Goal: Transaction & Acquisition: Purchase product/service

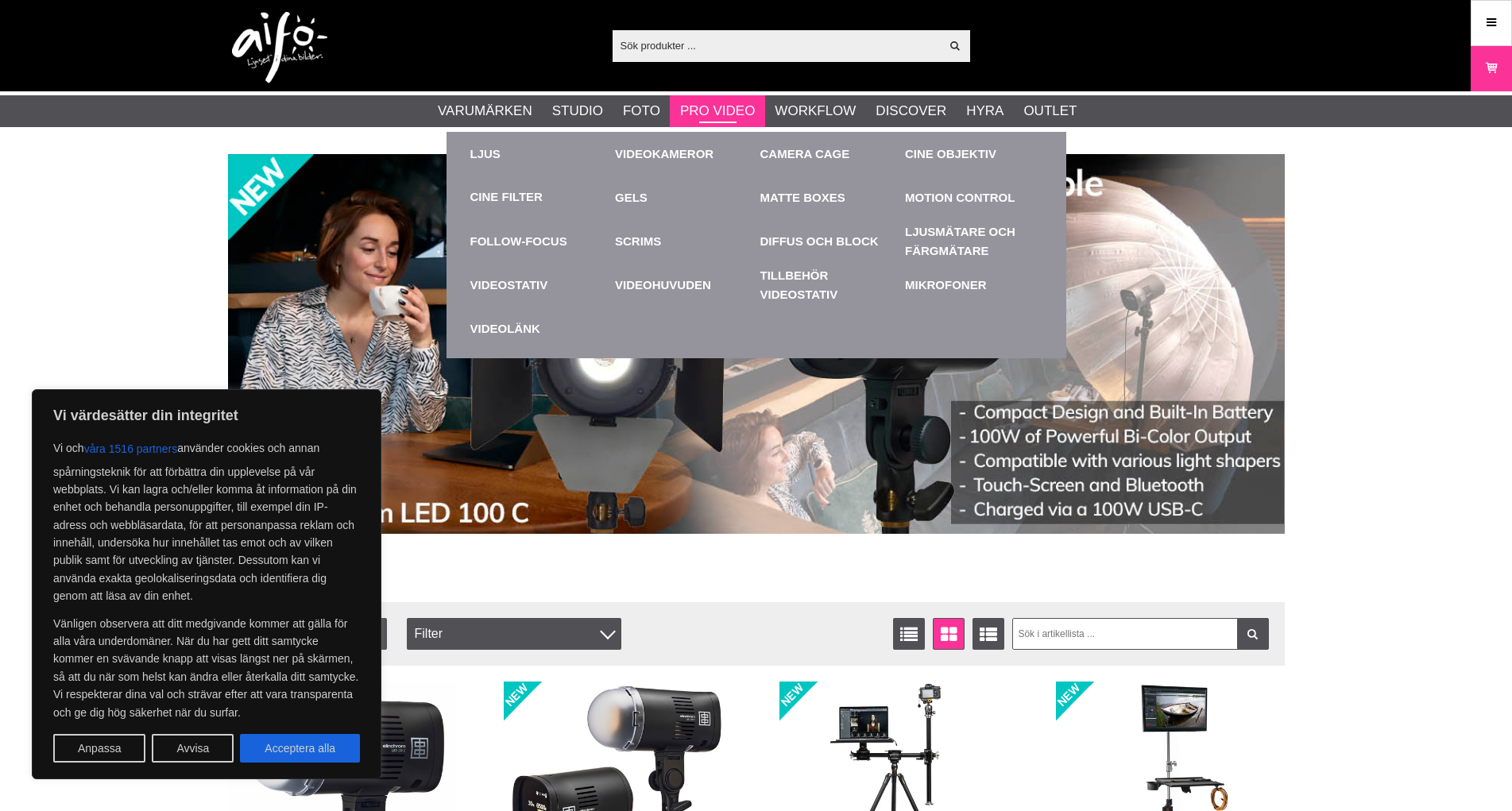
click at [730, 114] on link "Pro Video" at bounding box center [717, 111] width 74 height 21
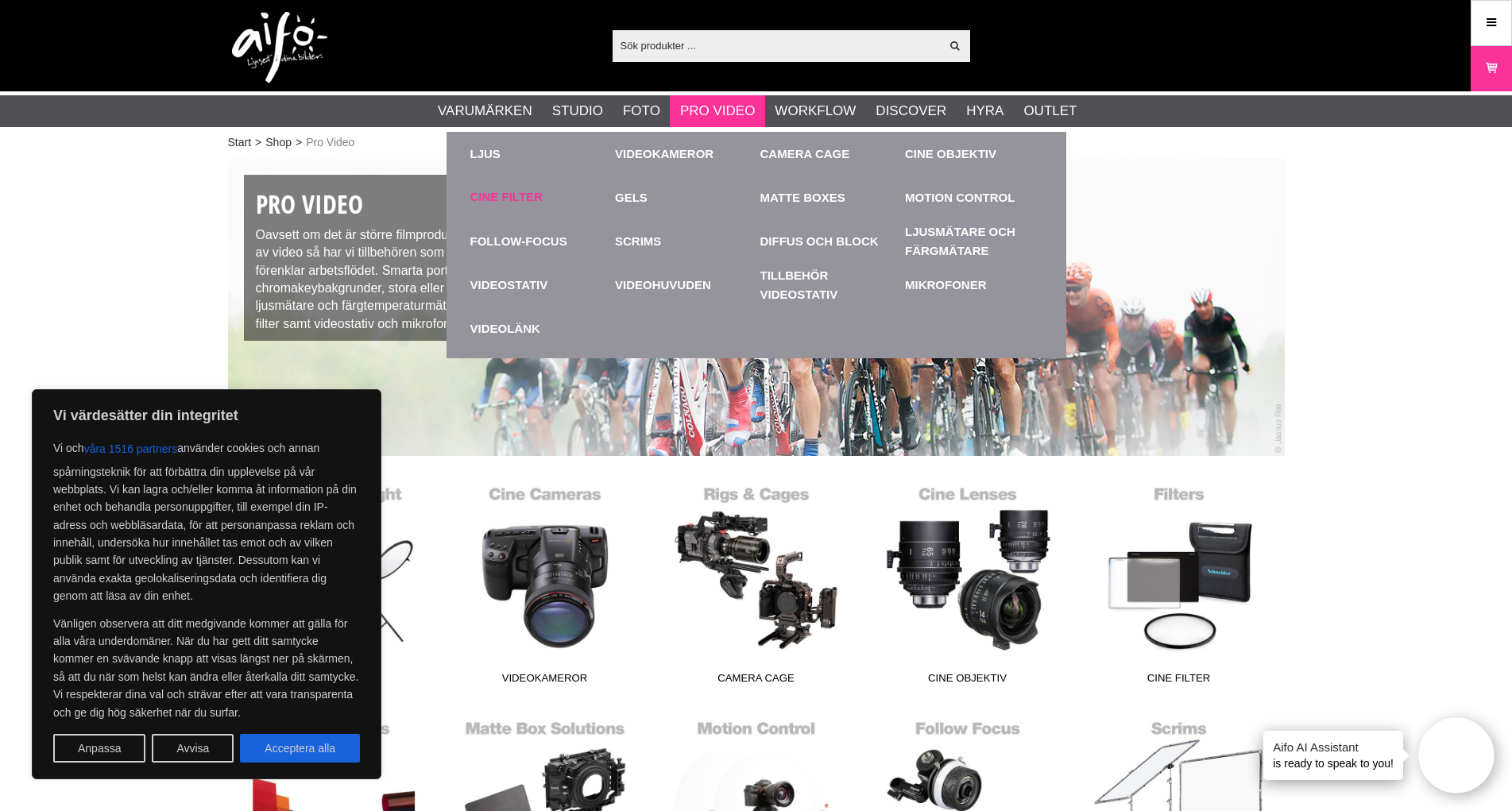
click at [513, 191] on link "Cine Filter" at bounding box center [506, 197] width 73 height 18
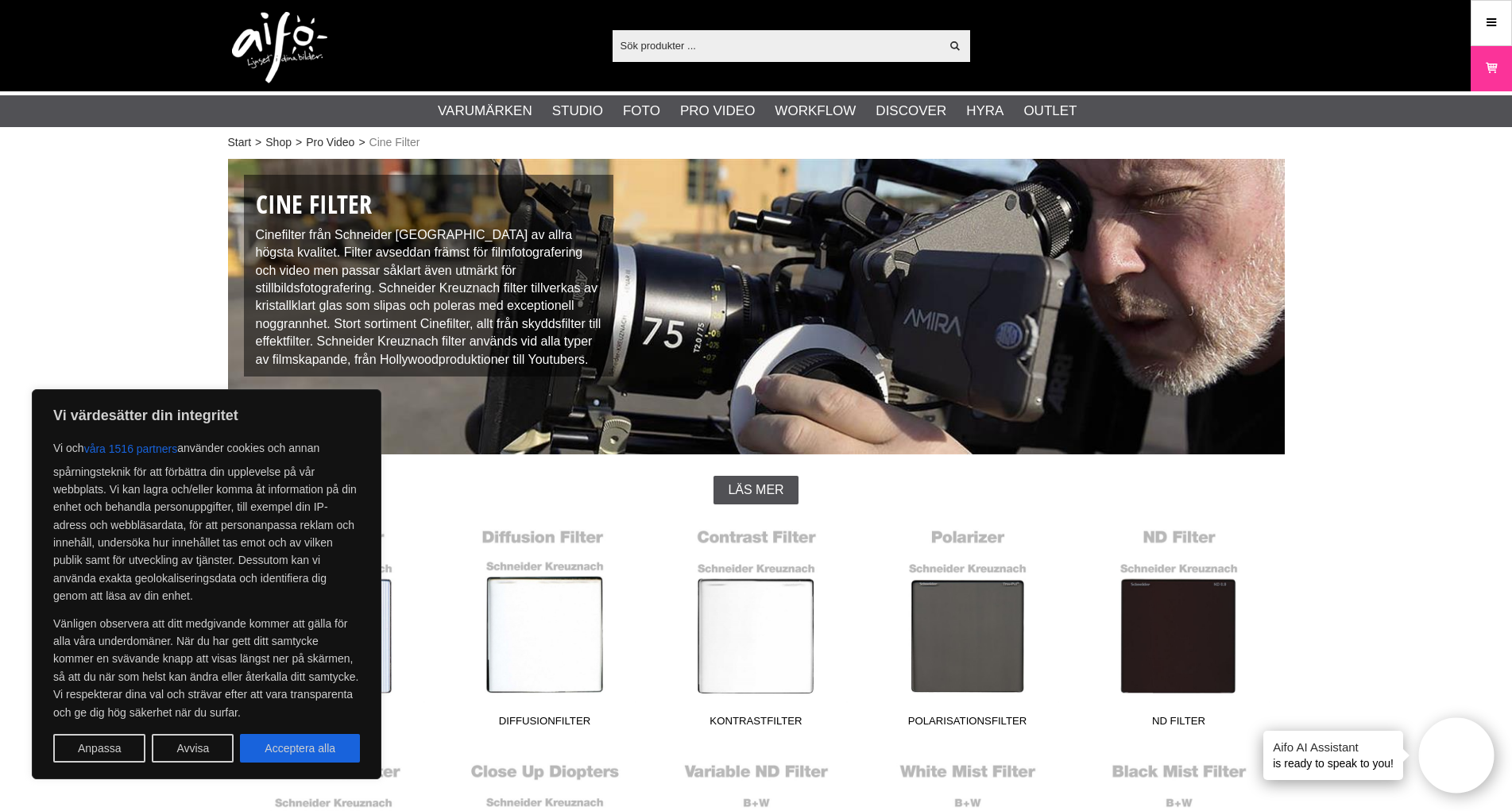
click at [259, 741] on button "Acceptera alla" at bounding box center [300, 748] width 120 height 29
checkbox input "true"
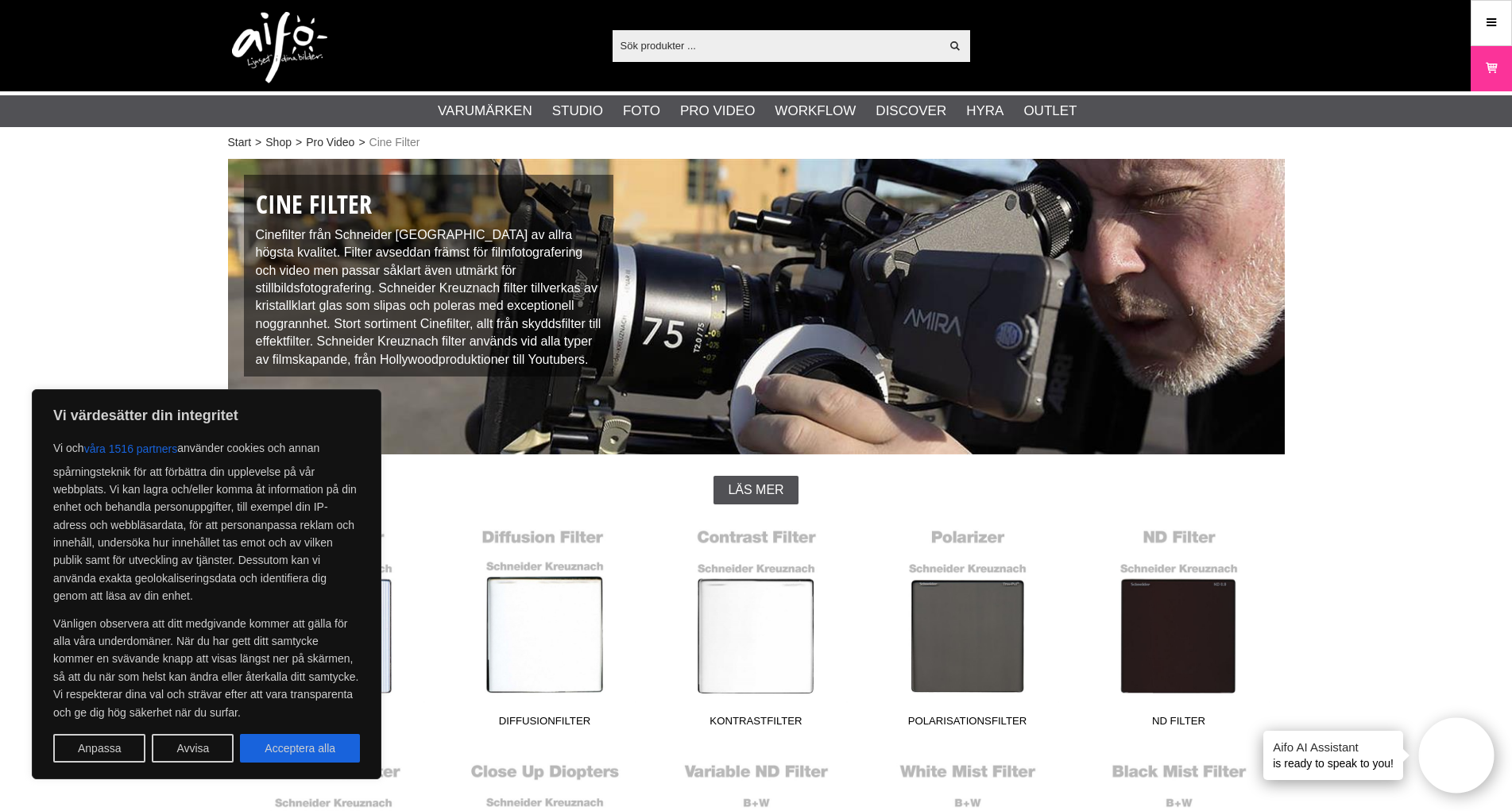
checkbox input "true"
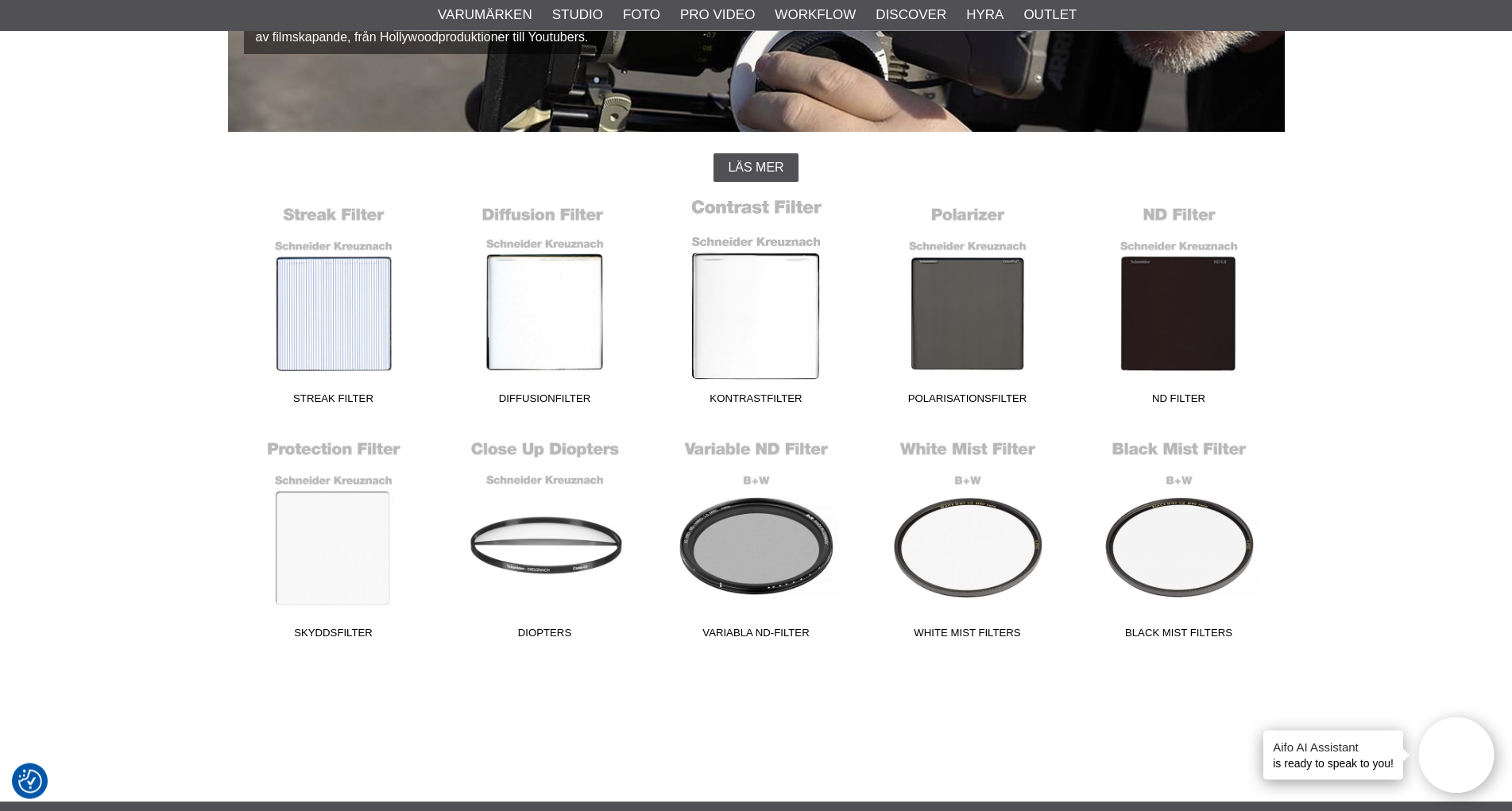
scroll to position [323, 0]
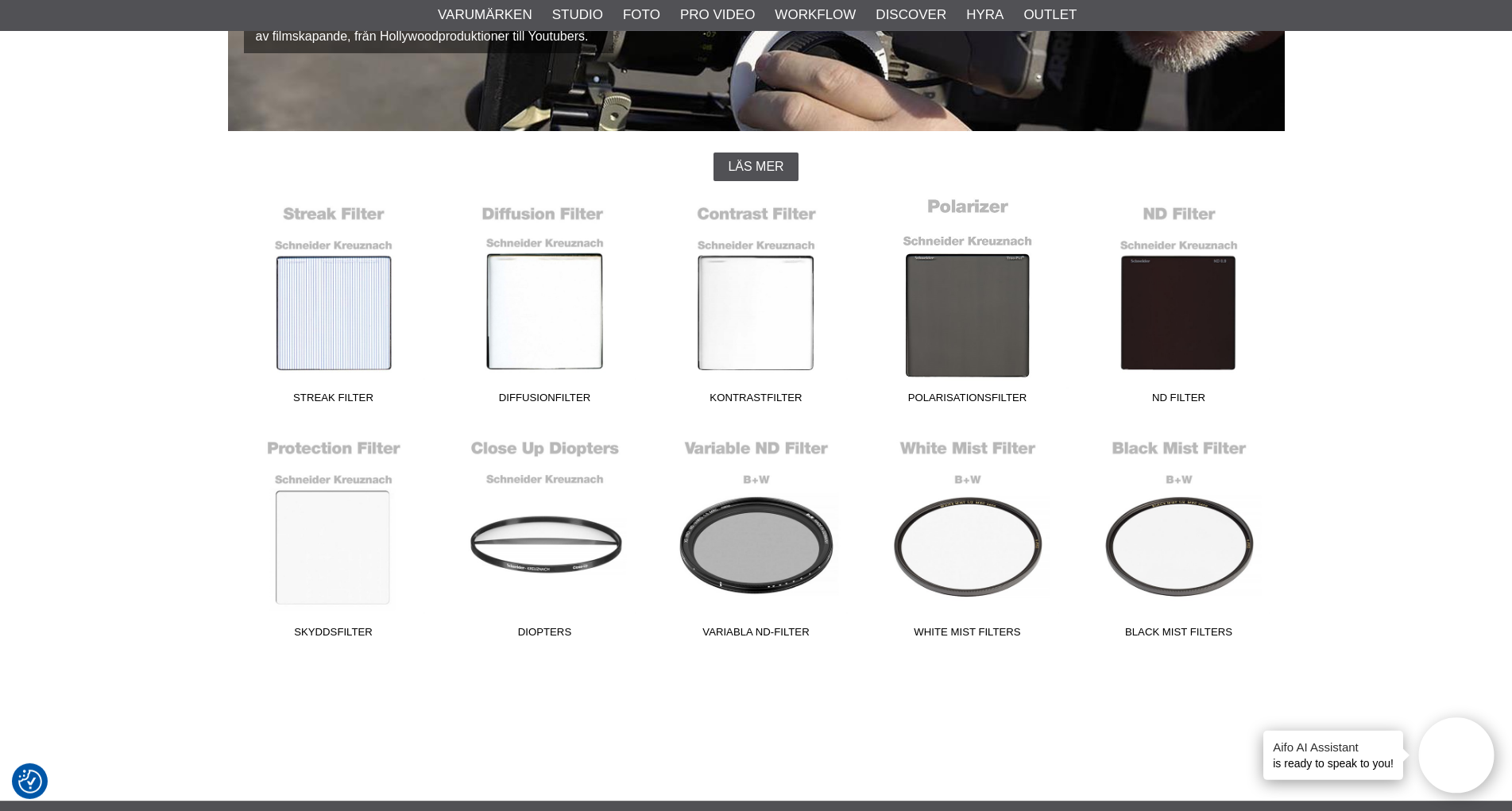
click at [954, 322] on link "Polarisationsfilter" at bounding box center [968, 303] width 212 height 214
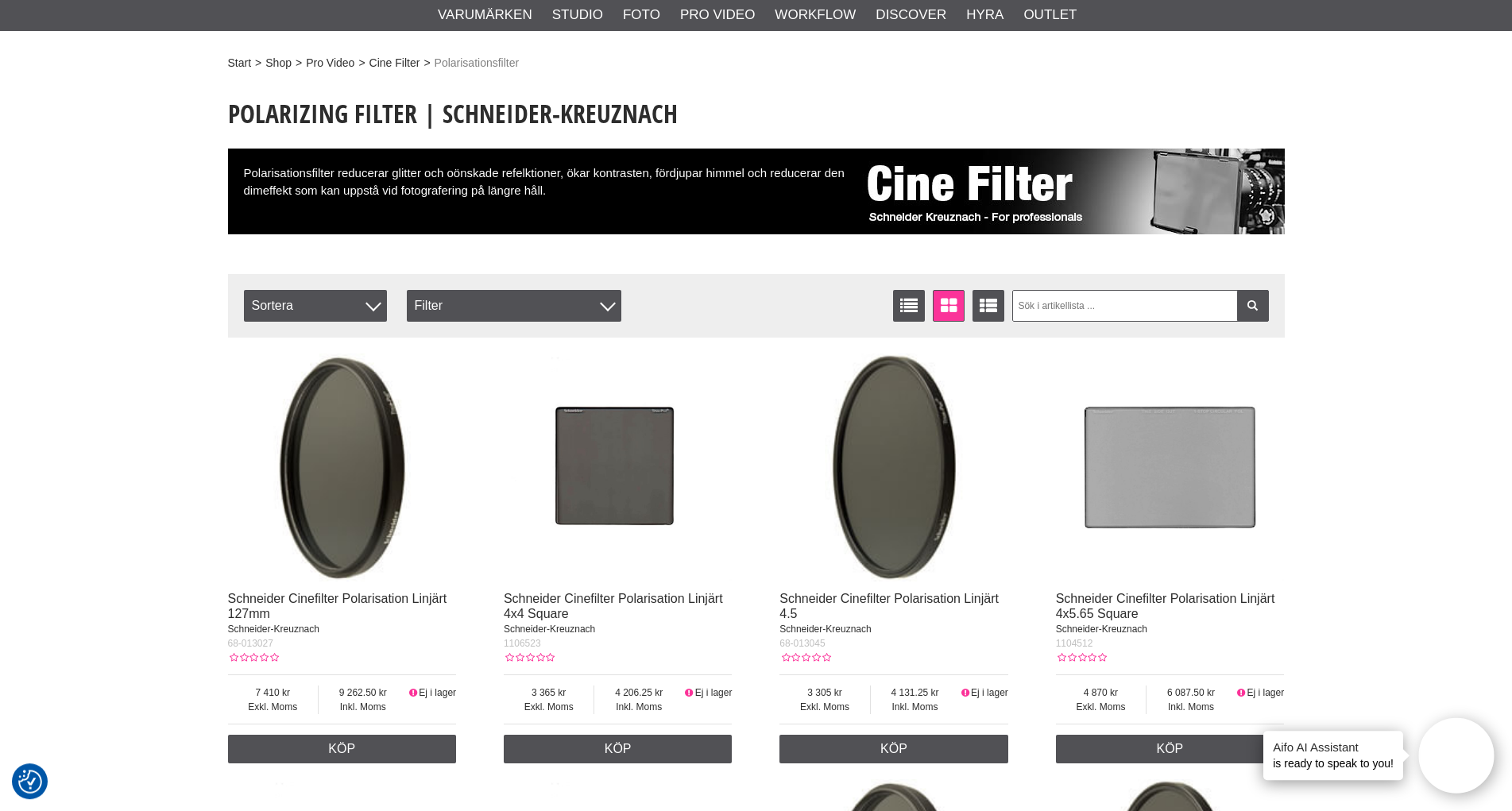
scroll to position [80, 0]
click at [1099, 341] on div "Filtrera Sortera Antal artiklar 24 Listvisning Fönstervisning Utökad listvisnin…" at bounding box center [756, 309] width 1057 height 72
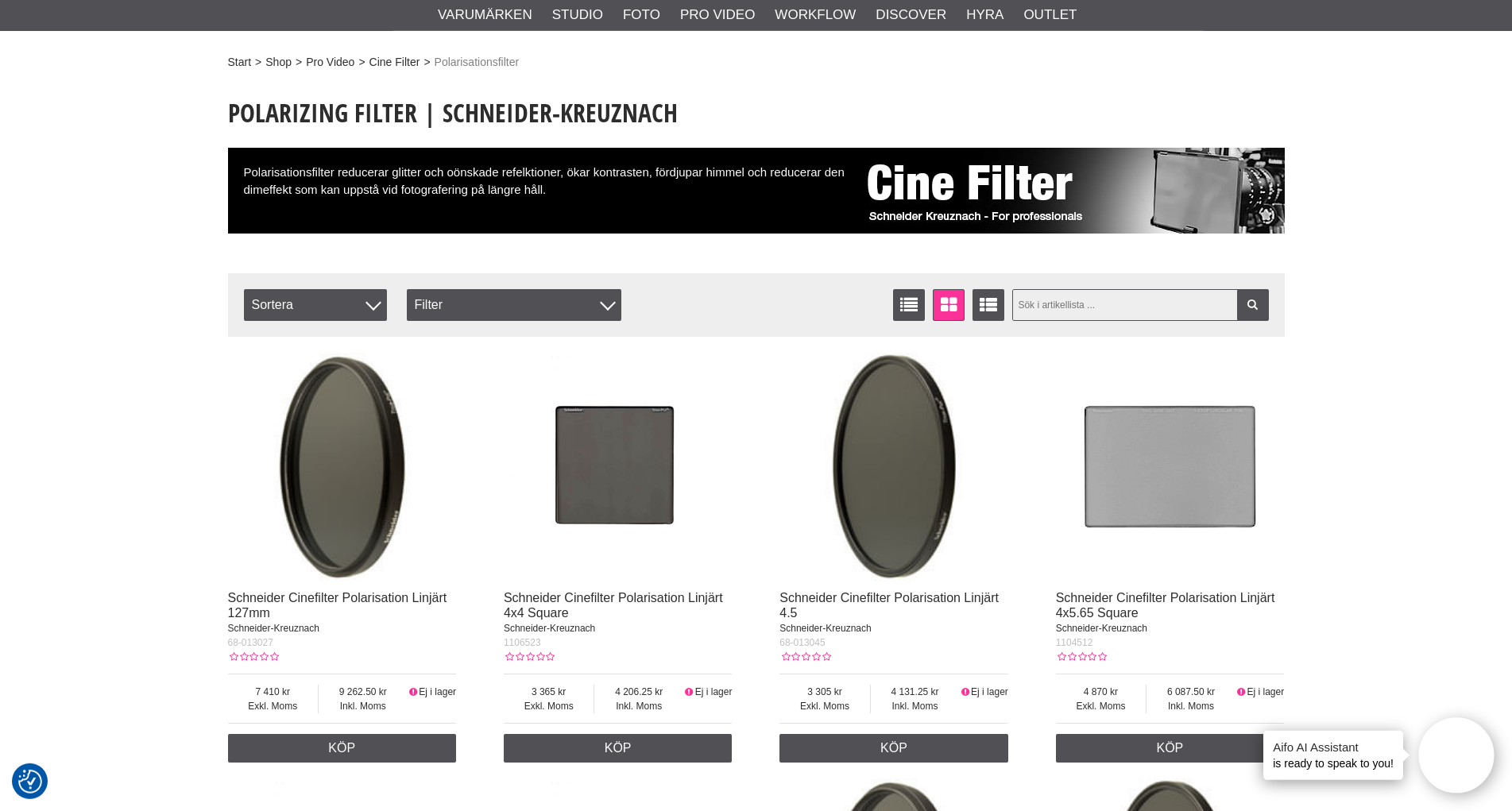
click at [1091, 310] on input "text" at bounding box center [1141, 305] width 257 height 31
type input "013156"
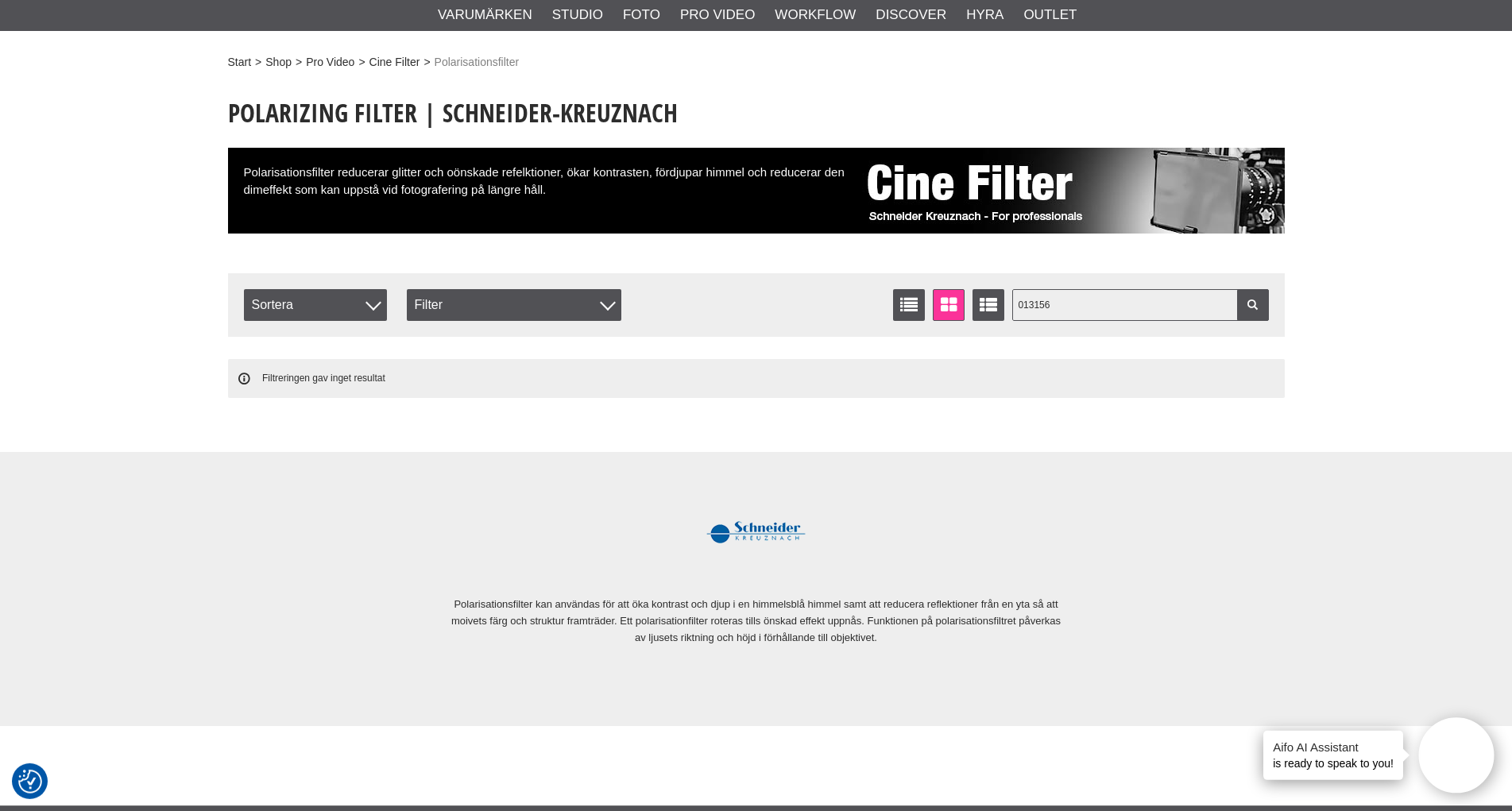
click at [1109, 302] on input "013156" at bounding box center [1141, 305] width 257 height 31
click at [1110, 304] on input "013156" at bounding box center [1141, 305] width 257 height 31
click at [1251, 296] on link at bounding box center [1252, 305] width 31 height 31
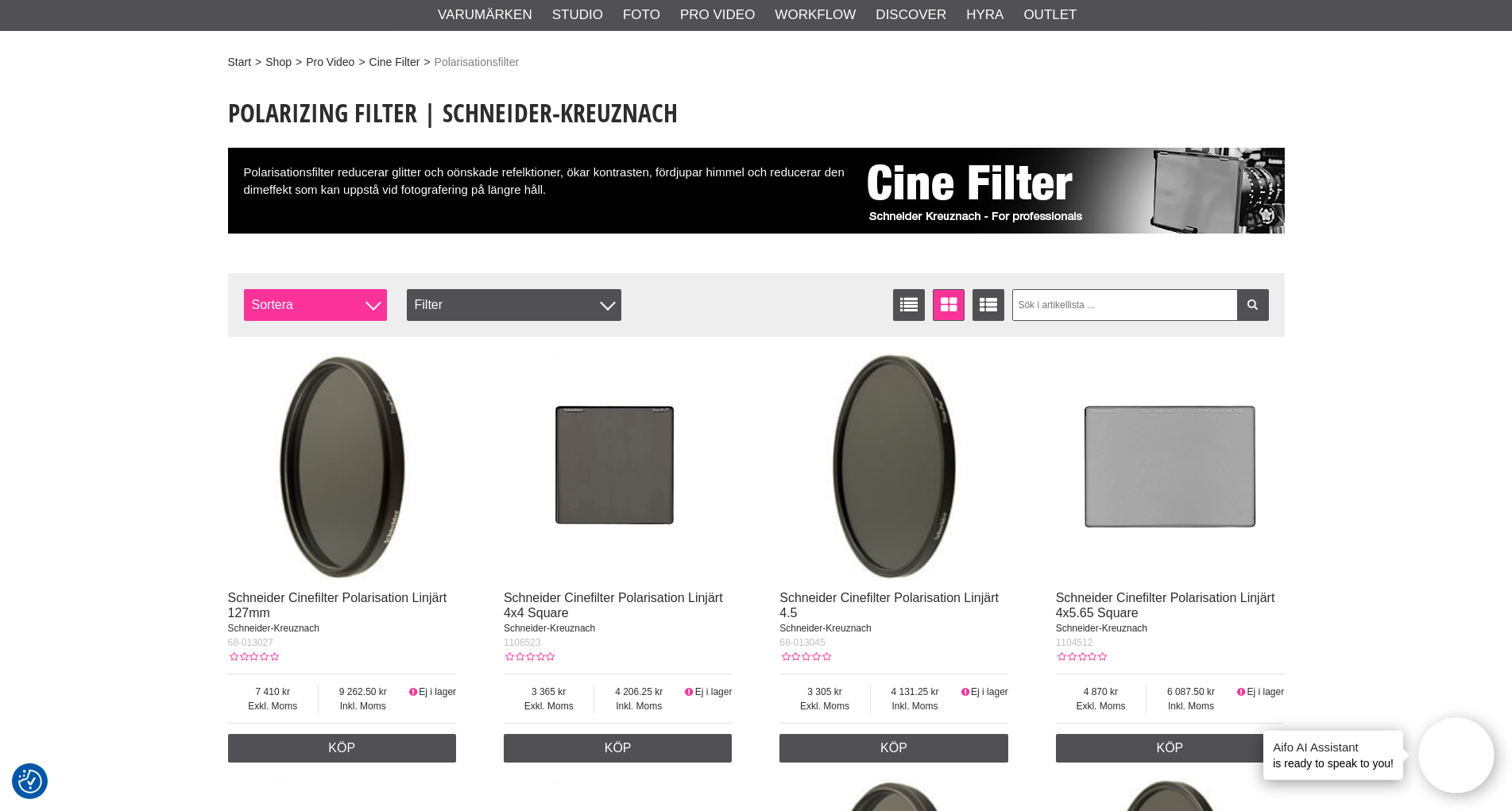
click at [382, 304] on span "Sortera" at bounding box center [316, 305] width 143 height 31
click at [379, 304] on div at bounding box center [373, 302] width 16 height 16
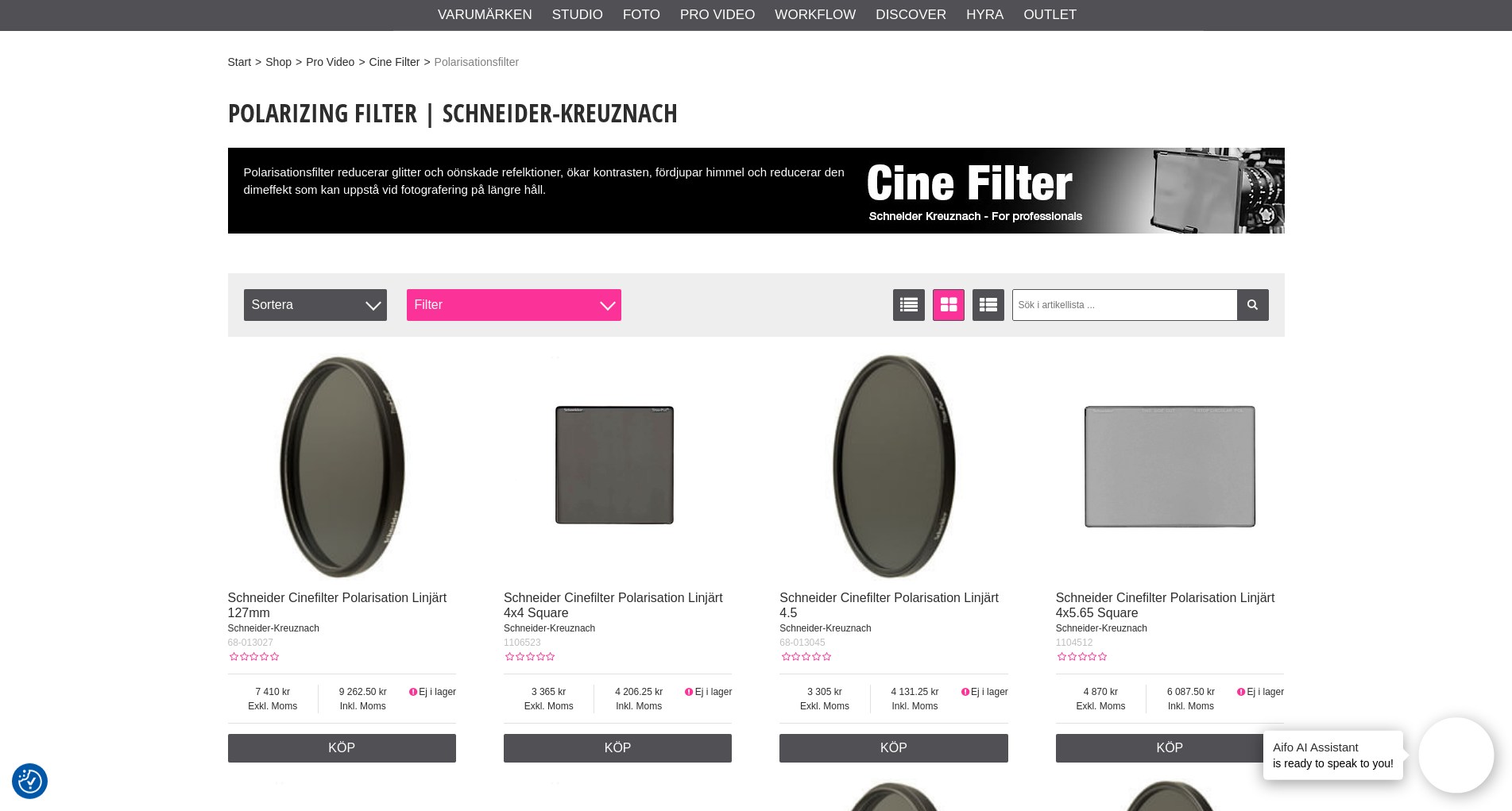
click at [435, 303] on div "Filter" at bounding box center [513, 305] width 214 height 31
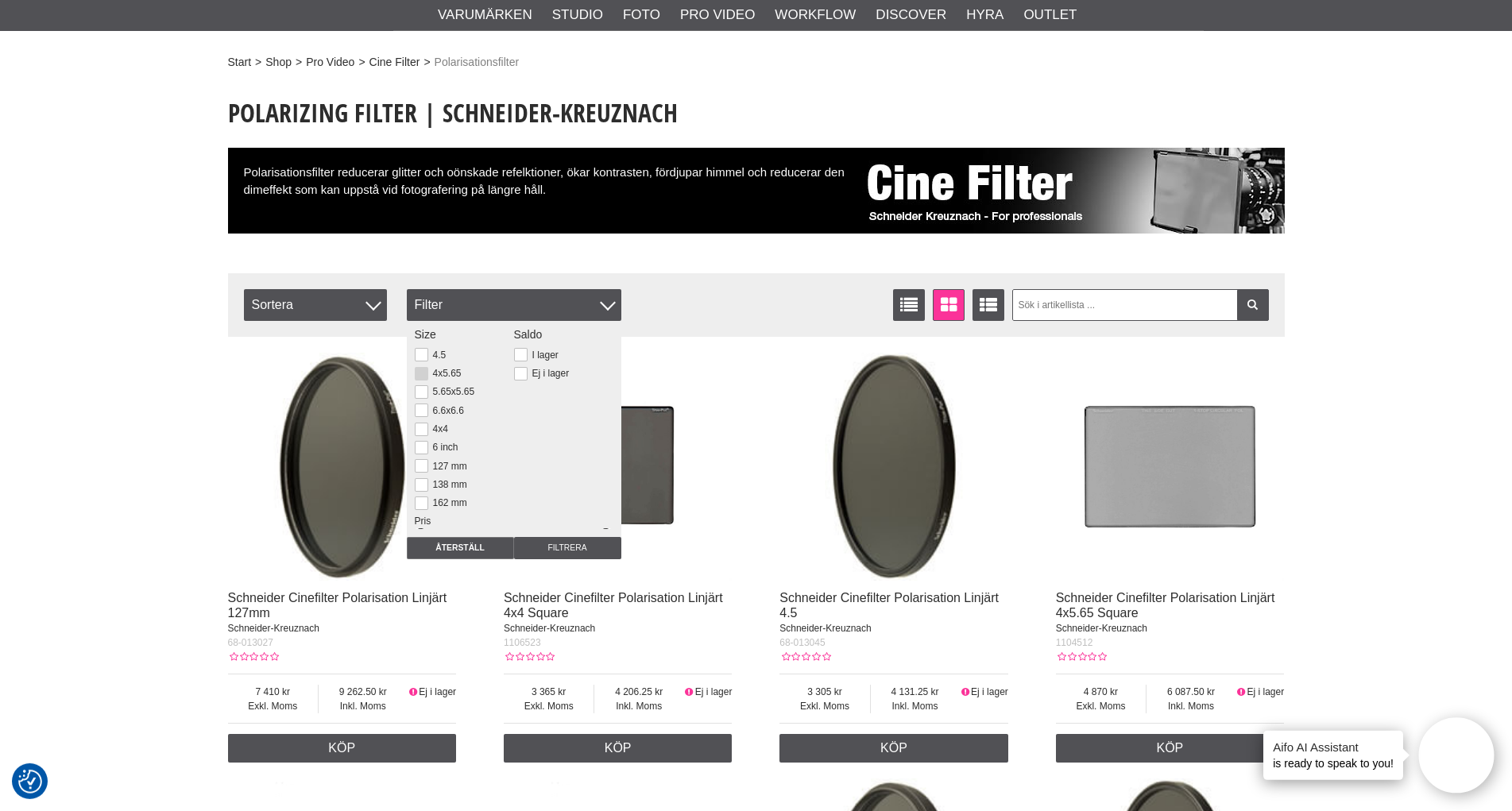
click at [452, 374] on label "4x5.65" at bounding box center [445, 373] width 33 height 11
click at [0, 0] on input "4x5.65" at bounding box center [0, 0] width 0 height 0
click at [570, 547] on input "Filtrera" at bounding box center [567, 547] width 108 height 22
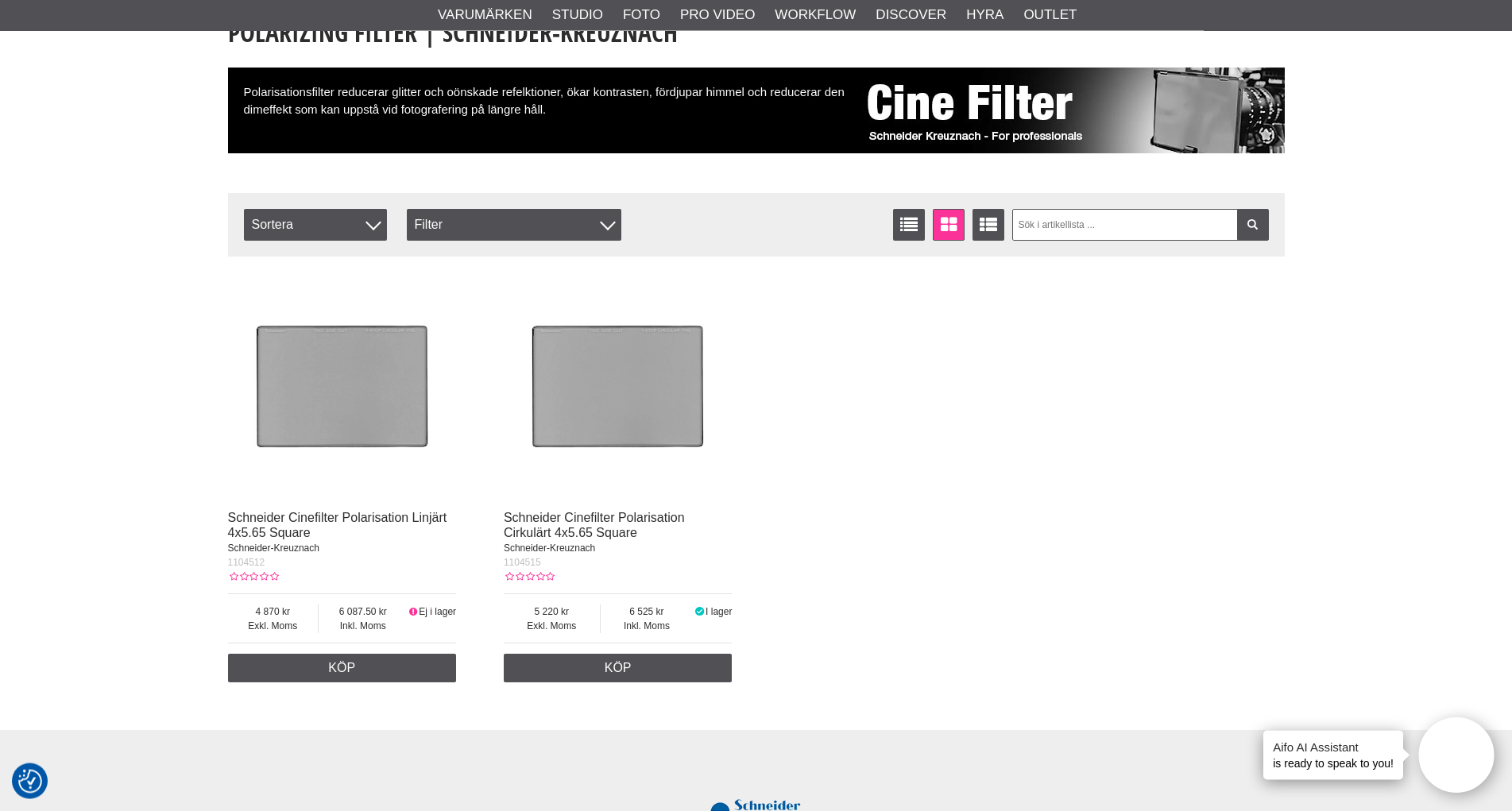
scroll to position [162, 0]
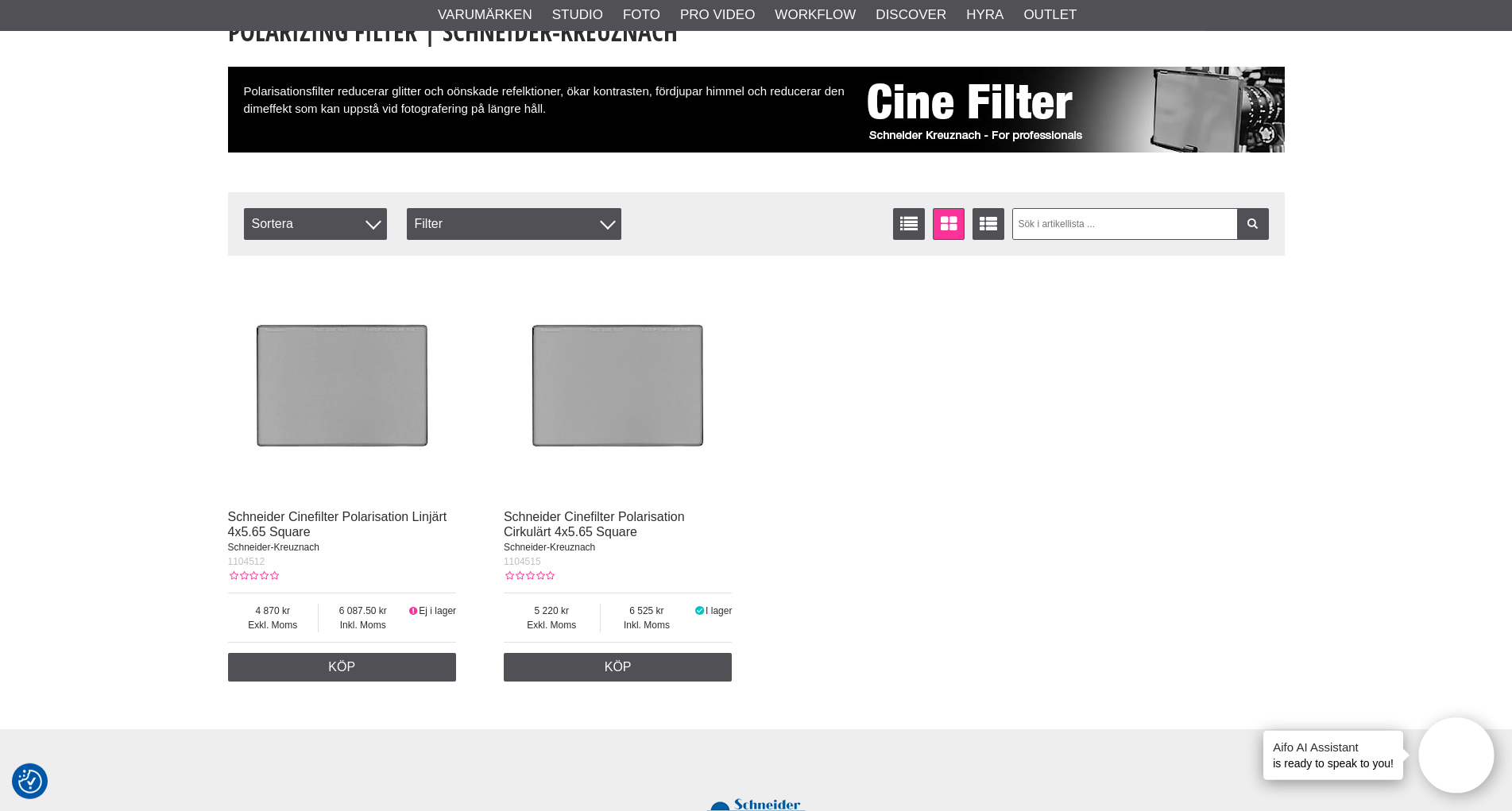
click at [586, 379] on img at bounding box center [618, 386] width 229 height 229
